Goal: Transaction & Acquisition: Book appointment/travel/reservation

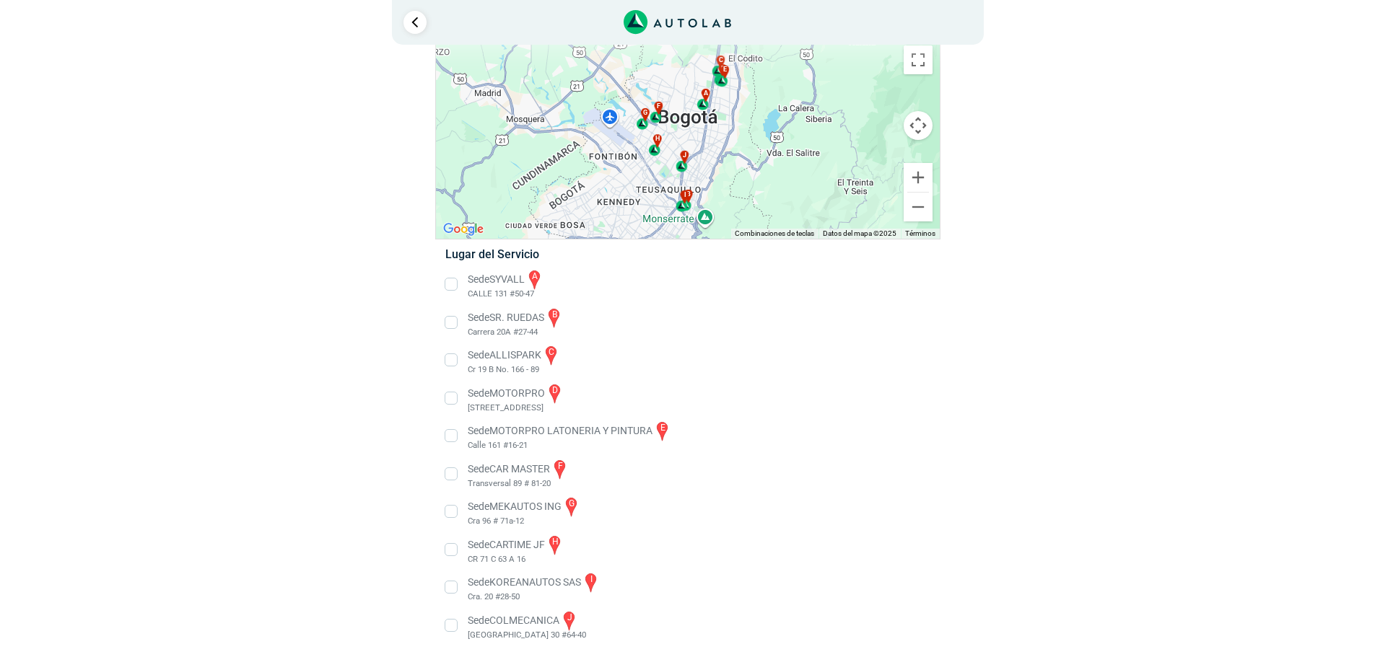
scroll to position [58, 0]
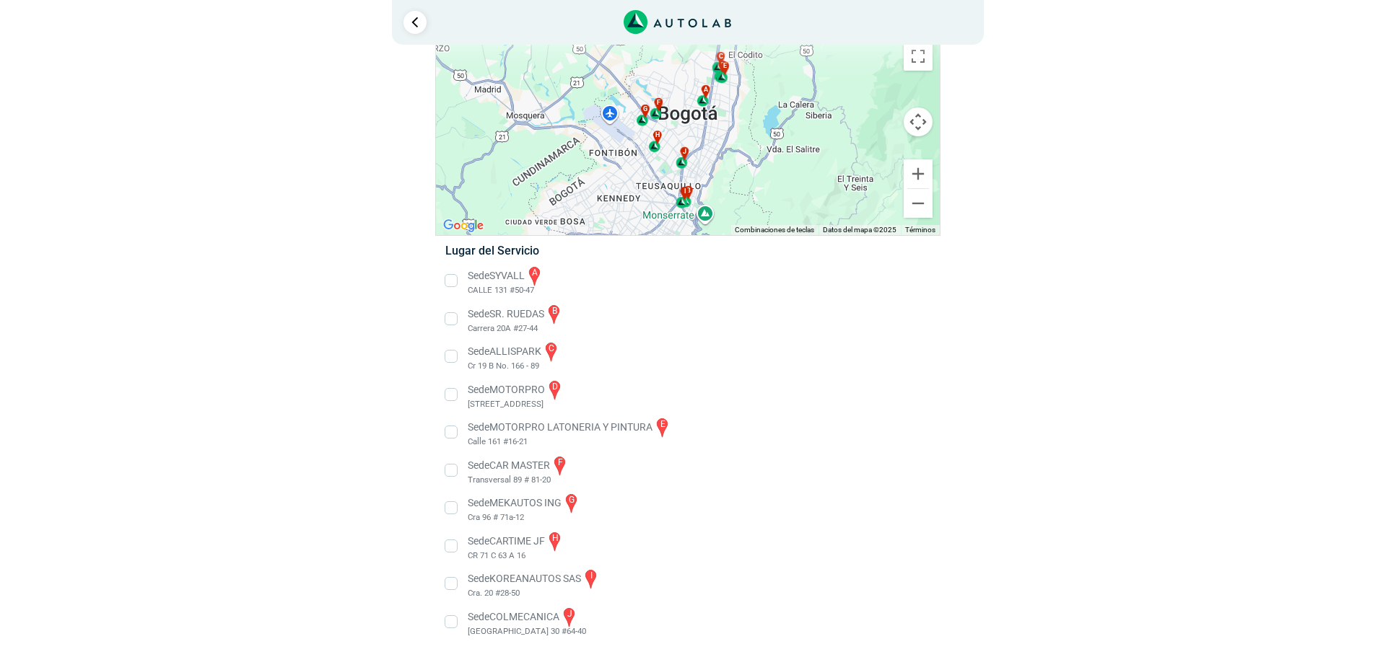
click at [448, 279] on li "Sede SYVALL a CALLE 131 #50-47" at bounding box center [687, 281] width 506 height 32
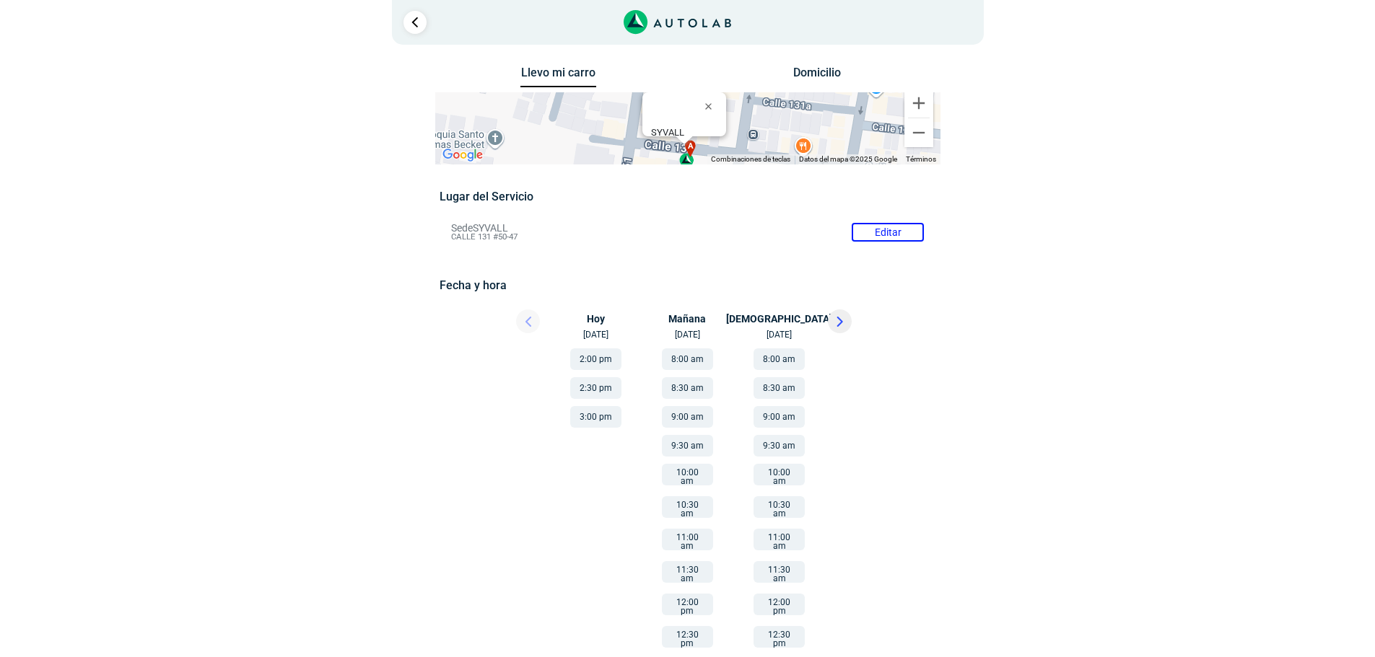
click at [687, 358] on button "8:00 am" at bounding box center [687, 360] width 51 height 22
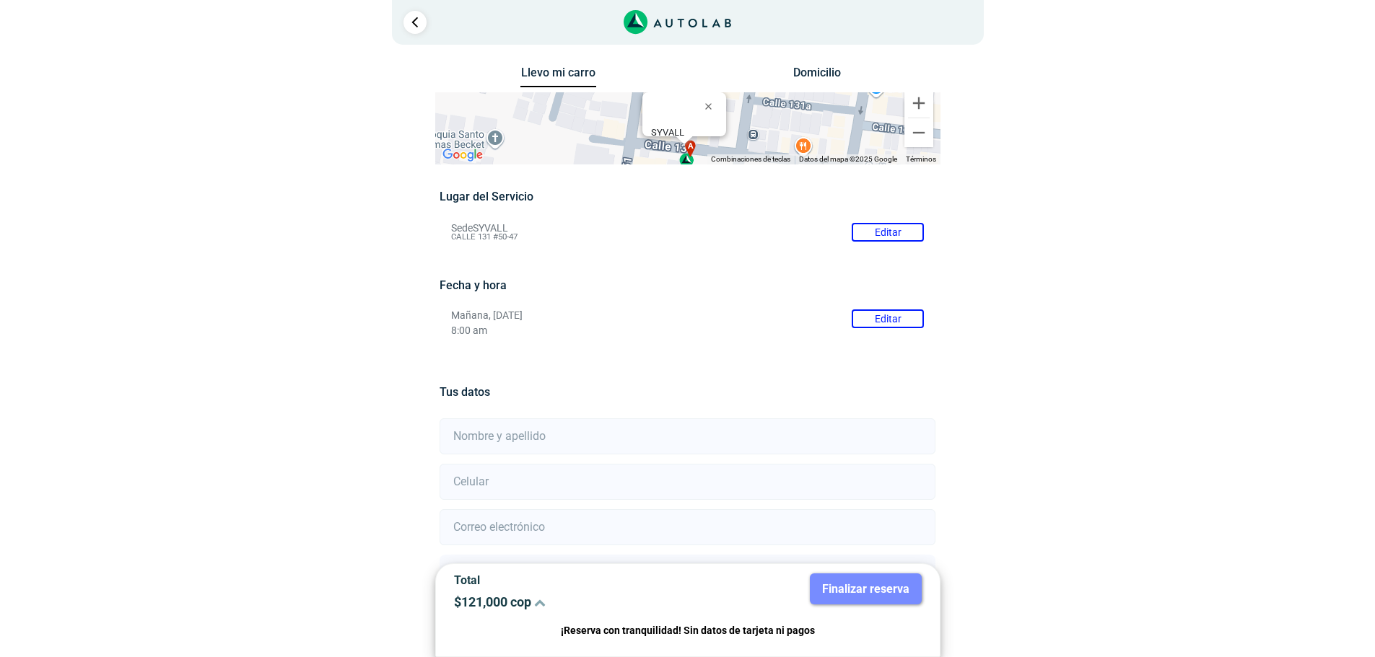
scroll to position [127, 0]
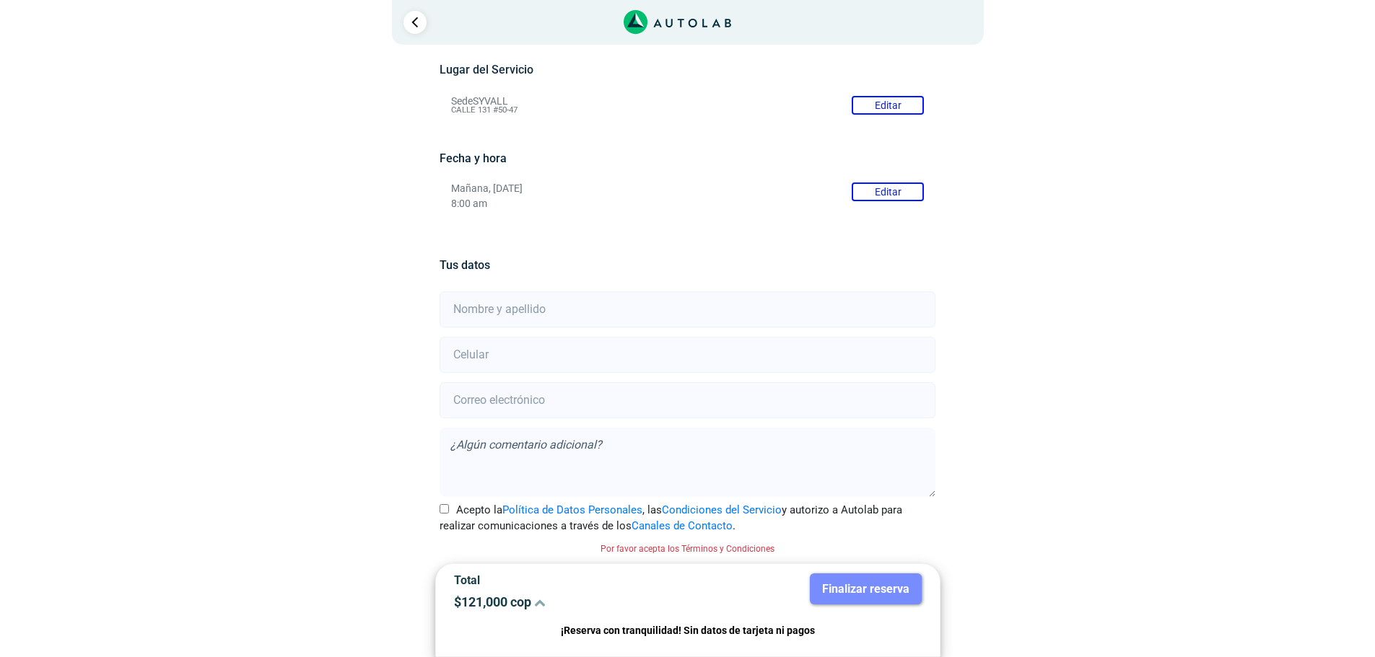
click at [483, 305] on input "text" at bounding box center [687, 310] width 496 height 36
type input "[PERSON_NAME]"
click at [499, 356] on input "number" at bounding box center [687, 355] width 496 height 36
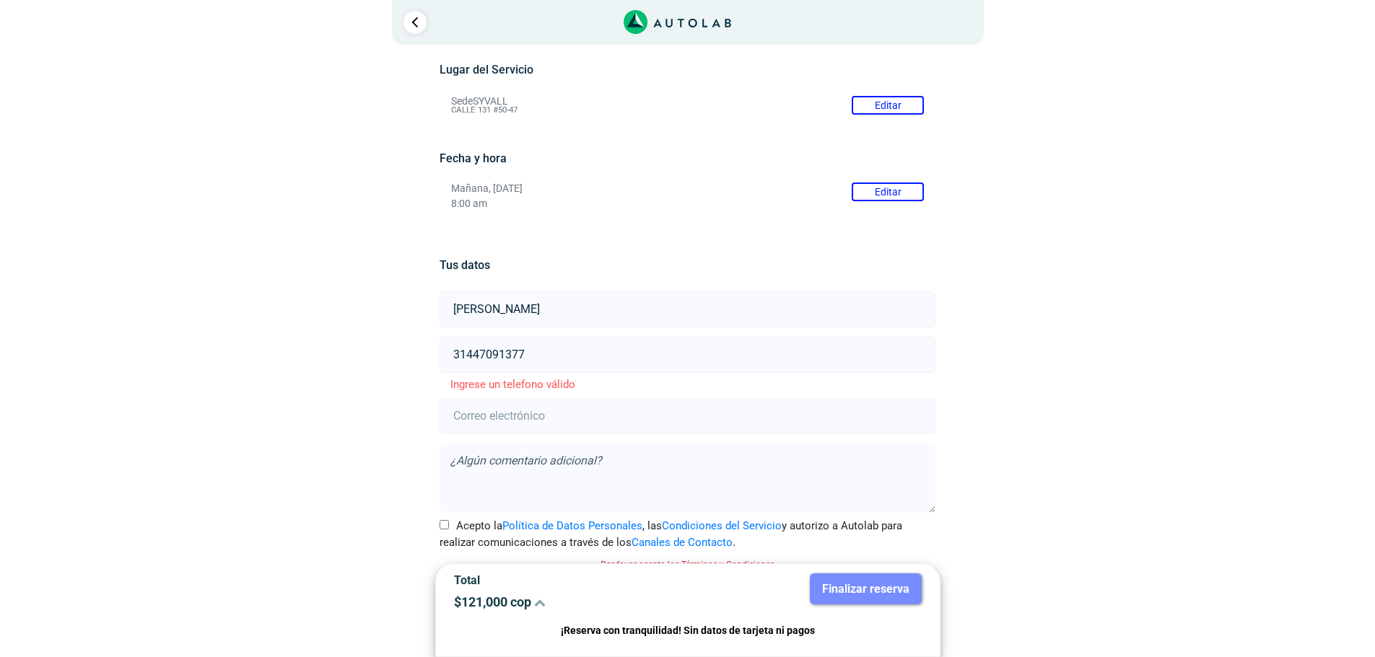
click at [494, 353] on input "31447091377" at bounding box center [687, 355] width 496 height 36
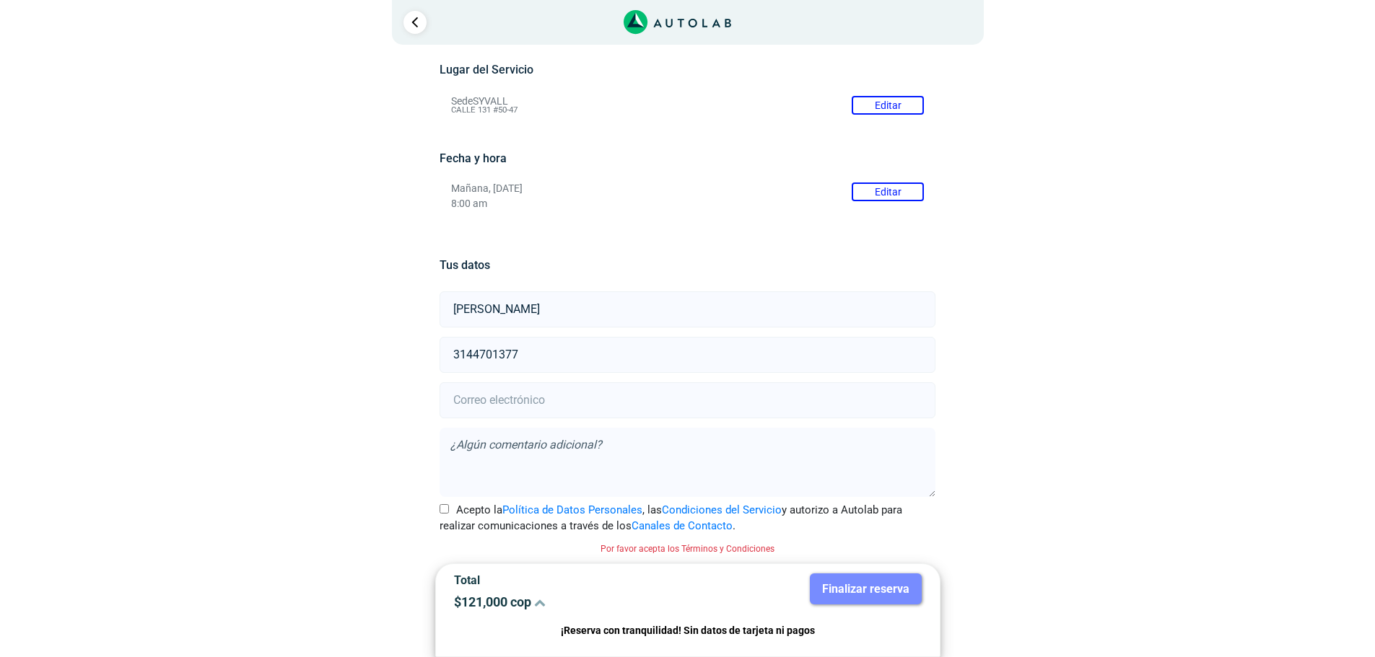
type input "3144701377"
click at [504, 403] on input "email" at bounding box center [687, 400] width 496 height 36
type input "[EMAIL_ADDRESS][DOMAIN_NAME]"
click at [440, 512] on input "Acepto la Política de Datos Personales , las Condiciones del Servicio y autoriz…" at bounding box center [443, 508] width 9 height 9
checkbox input "true"
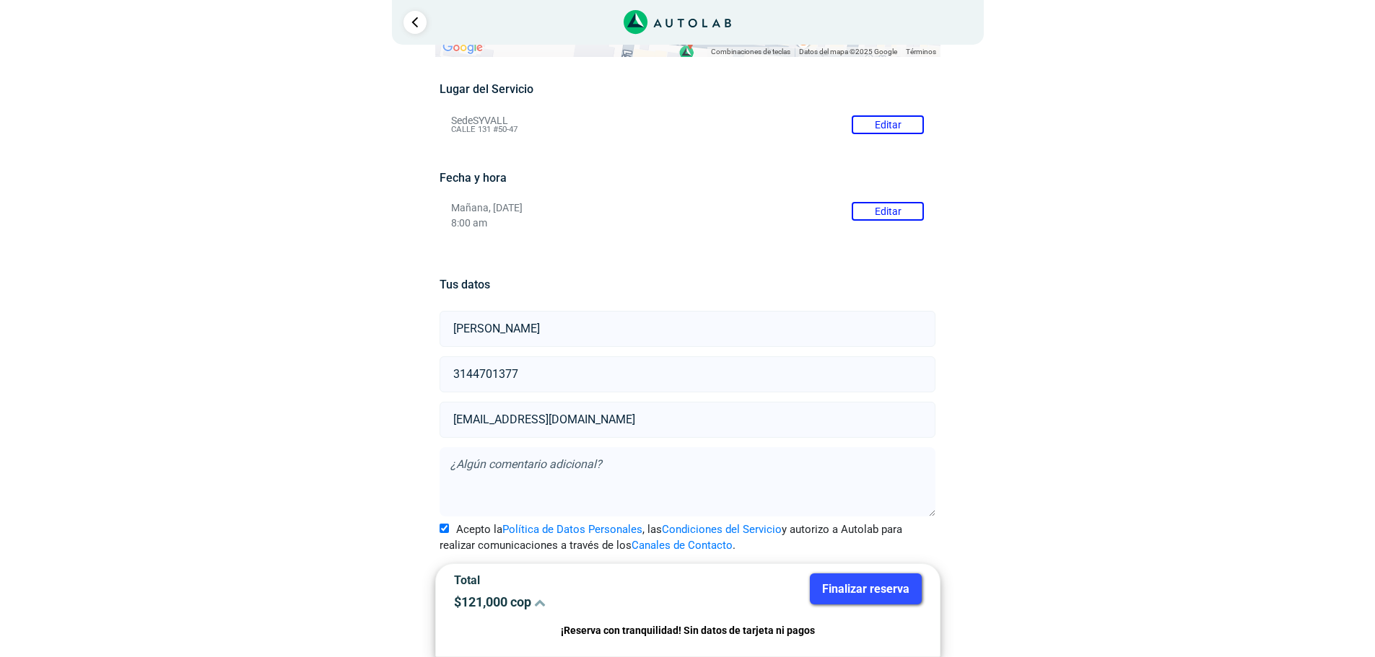
scroll to position [108, 0]
click at [857, 588] on button "Finalizar reserva" at bounding box center [866, 589] width 112 height 31
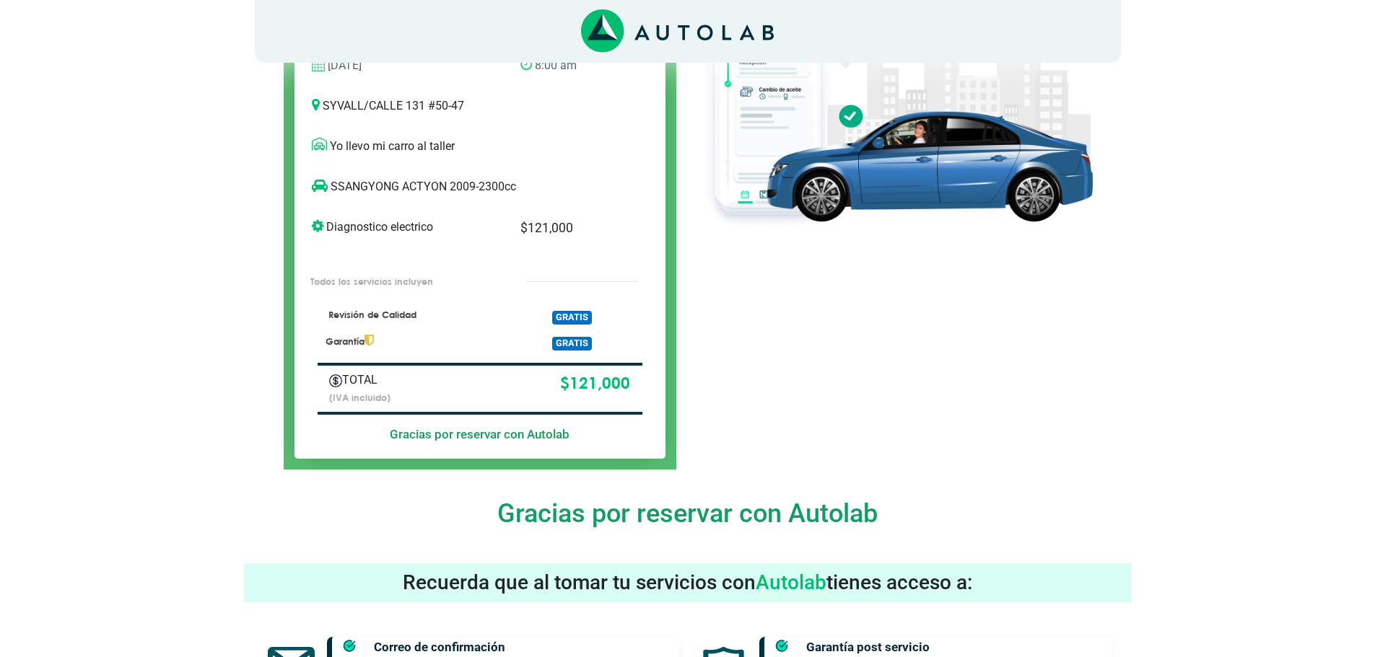
scroll to position [224, 0]
